Goal: Transaction & Acquisition: Purchase product/service

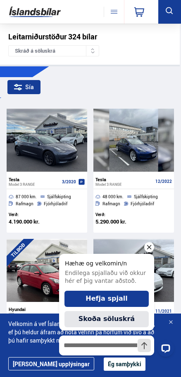
click at [116, 11] on button at bounding box center [114, 12] width 20 height 10
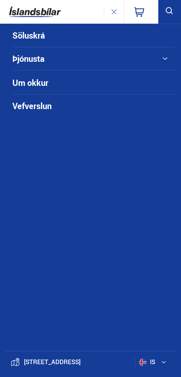
click at [52, 34] on link "Söluskrá" at bounding box center [78, 35] width 132 height 23
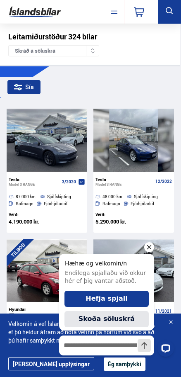
click at [96, 52] on div at bounding box center [92, 51] width 13 height 10
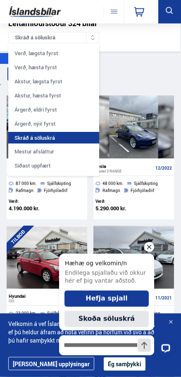
scroll to position [13, 0]
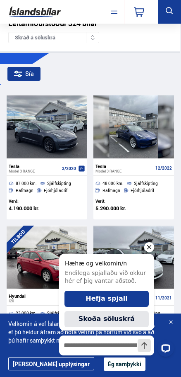
click at [174, 5] on button at bounding box center [170, 12] width 23 height 24
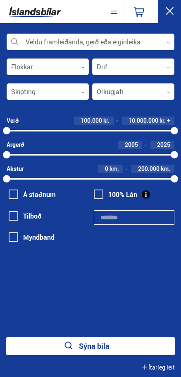
click at [164, 46] on div at bounding box center [91, 42] width 168 height 17
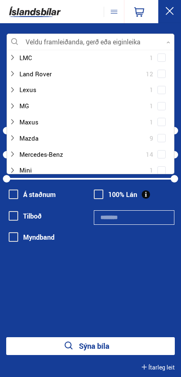
scroll to position [281, 0]
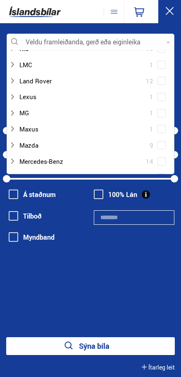
click at [53, 63] on div at bounding box center [82, 65] width 147 height 12
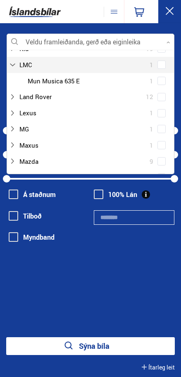
click at [51, 91] on div at bounding box center [82, 97] width 147 height 12
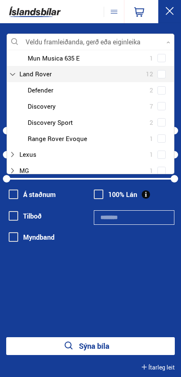
scroll to position [302, 0]
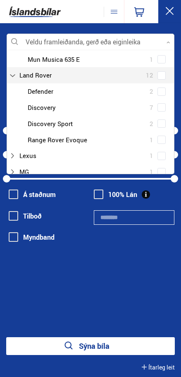
click at [54, 85] on div at bounding box center [99, 91] width 147 height 12
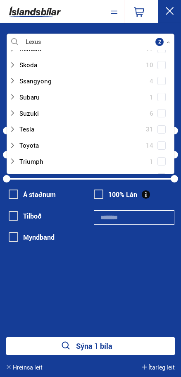
scroll to position [635, 0]
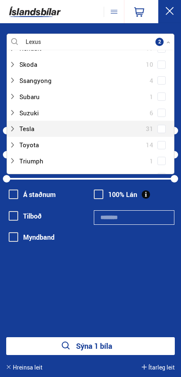
click at [165, 125] on span at bounding box center [162, 129] width 8 height 8
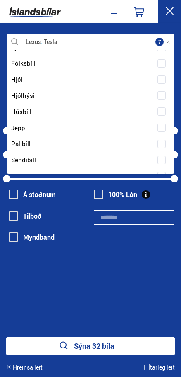
scroll to position [858, 0]
click at [121, 251] on div "100% Lán" at bounding box center [134, 221] width 81 height 64
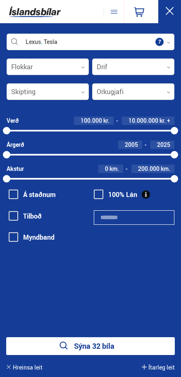
click at [109, 343] on button "Sýna 32 bíla" at bounding box center [90, 346] width 169 height 18
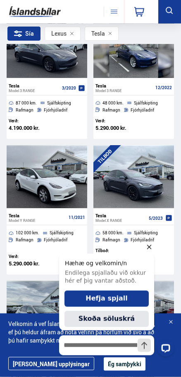
scroll to position [94, 0]
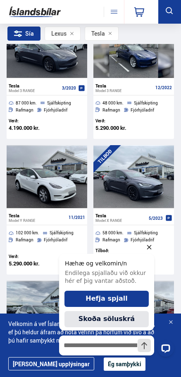
click at [153, 250] on icon "Hide greeting" at bounding box center [150, 247] width 10 height 10
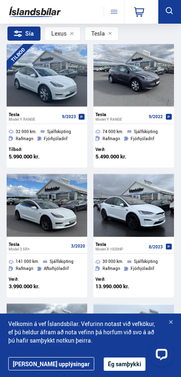
scroll to position [597, 0]
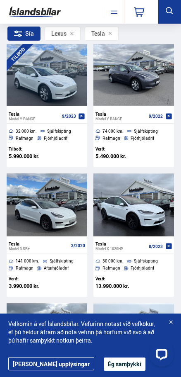
click at [113, 362] on button "Ég samþykki" at bounding box center [125, 363] width 42 height 13
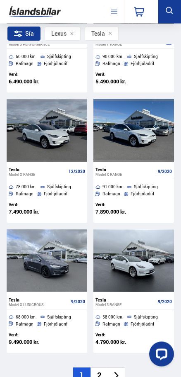
scroll to position [1322, 0]
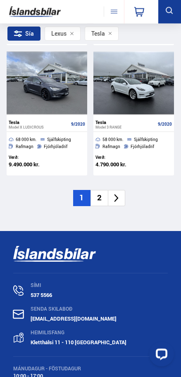
click at [104, 196] on li "2" at bounding box center [99, 198] width 17 height 16
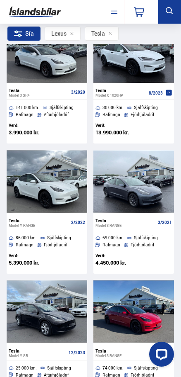
scroll to position [0, 0]
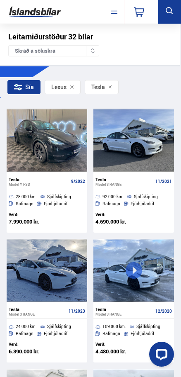
click at [166, 10] on icon at bounding box center [170, 11] width 10 height 10
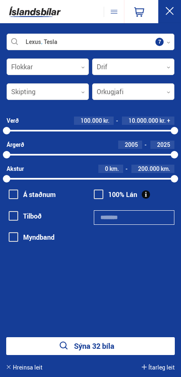
click at [167, 34] on div at bounding box center [91, 42] width 168 height 17
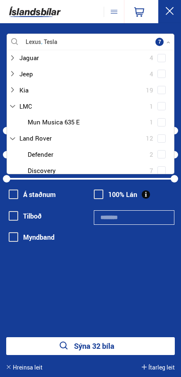
scroll to position [255, 0]
click at [51, 133] on div at bounding box center [82, 139] width 147 height 12
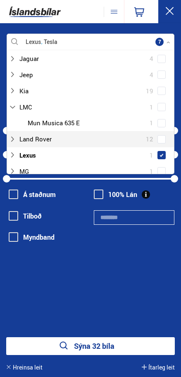
click at [165, 135] on span at bounding box center [162, 139] width 8 height 8
click at [139, 354] on button "Sýna 44 bíla" at bounding box center [90, 346] width 169 height 18
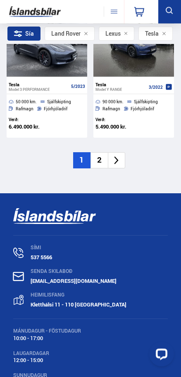
click at [115, 161] on icon at bounding box center [117, 161] width 10 height 10
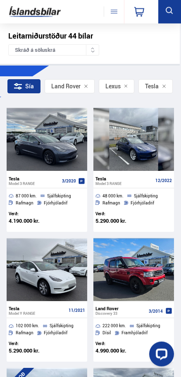
scroll to position [1, 0]
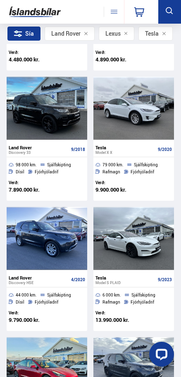
scroll to position [941, 0]
click at [167, 13] on icon at bounding box center [170, 11] width 10 height 10
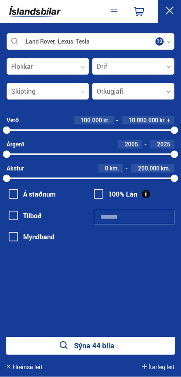
click at [162, 41] on div at bounding box center [91, 42] width 168 height 17
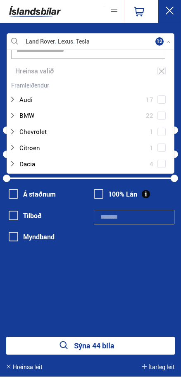
scroll to position [19, 0]
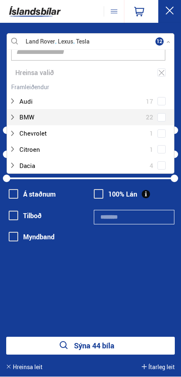
click at [32, 116] on div at bounding box center [82, 117] width 147 height 12
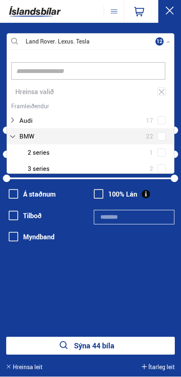
scroll to position [0, 0]
click at [163, 135] on span at bounding box center [161, 136] width 3 height 3
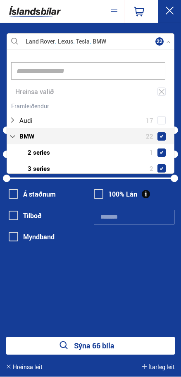
click at [135, 348] on button "Sýna 66 bíla" at bounding box center [90, 346] width 169 height 18
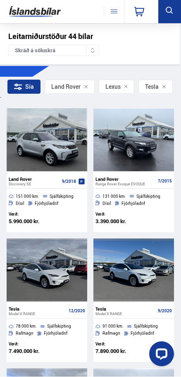
scroll to position [0, 0]
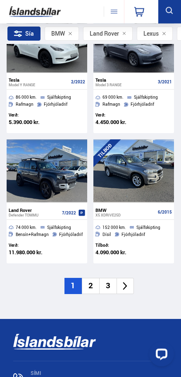
scroll to position [1411, 0]
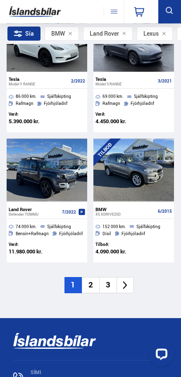
click at [53, 198] on img at bounding box center [47, 170] width 82 height 63
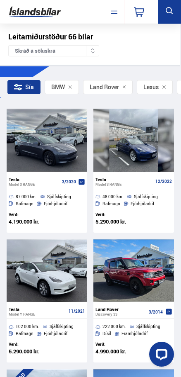
scroll to position [1693, 0]
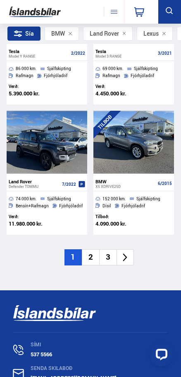
click at [89, 257] on li "2" at bounding box center [90, 257] width 17 height 16
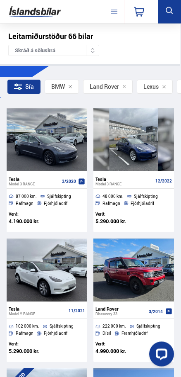
scroll to position [0, 0]
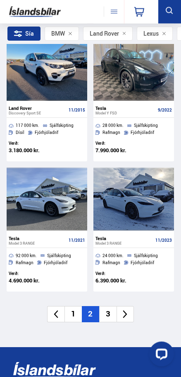
scroll to position [1383, 0]
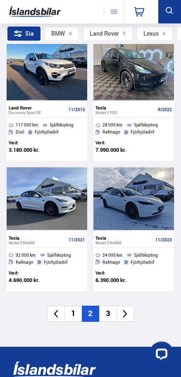
click at [107, 311] on li "3" at bounding box center [107, 314] width 17 height 16
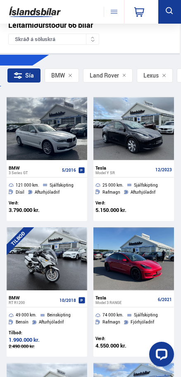
scroll to position [12, 0]
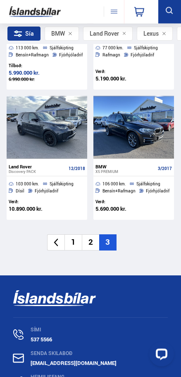
scroll to position [1059, 0]
